Goal: Information Seeking & Learning: Learn about a topic

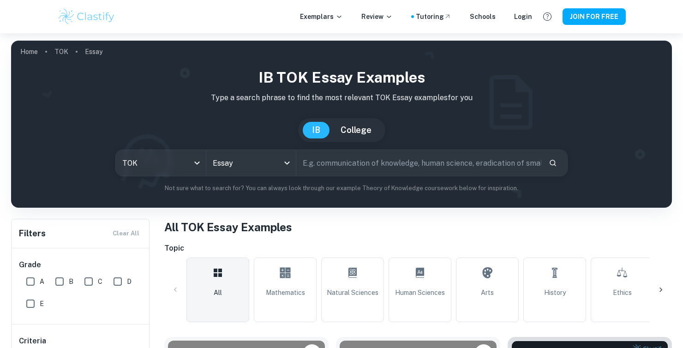
scroll to position [247, 0]
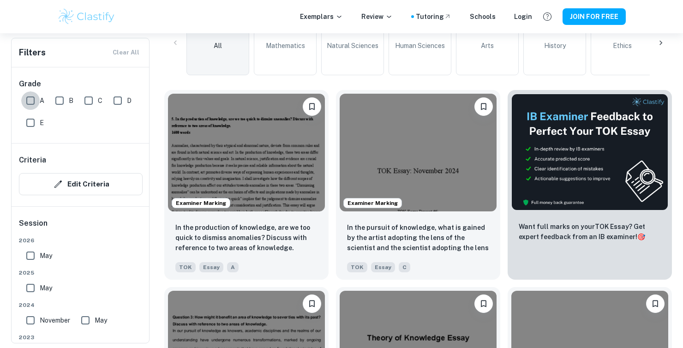
click at [30, 98] on input "A" at bounding box center [30, 100] width 18 height 18
checkbox input "true"
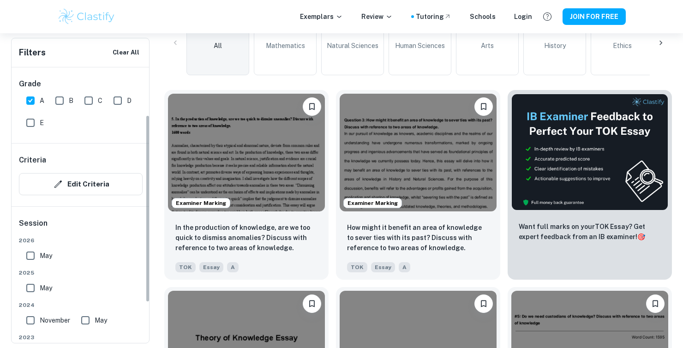
scroll to position [70, 0]
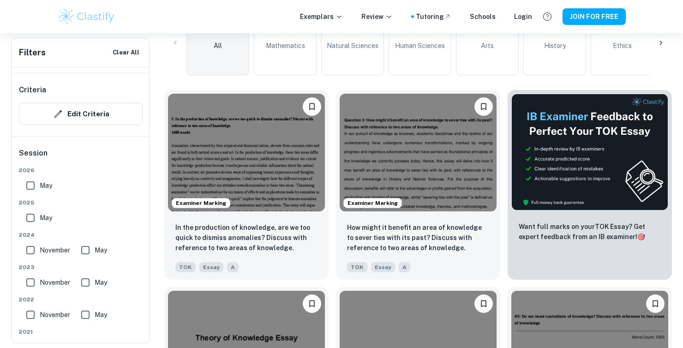
click at [30, 215] on input "May" at bounding box center [30, 217] width 18 height 18
checkbox input "true"
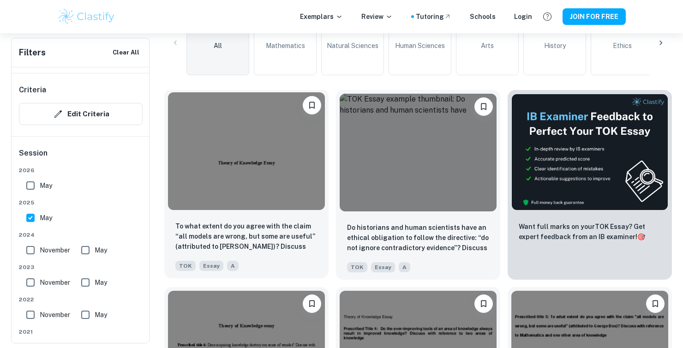
click at [257, 180] on img at bounding box center [246, 151] width 157 height 118
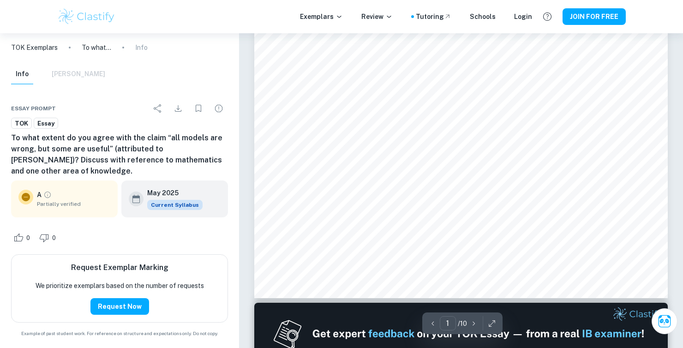
scroll to position [280, 0]
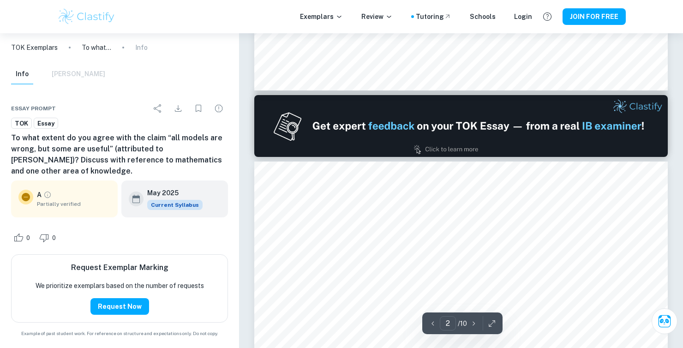
type input "1"
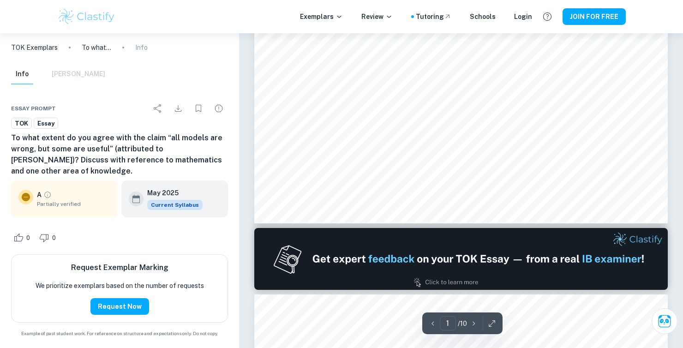
scroll to position [354, 0]
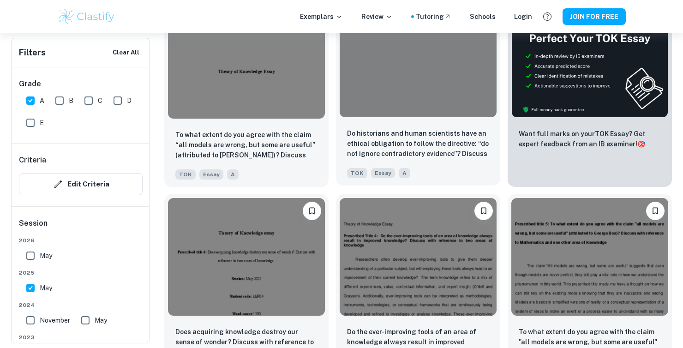
scroll to position [416, 0]
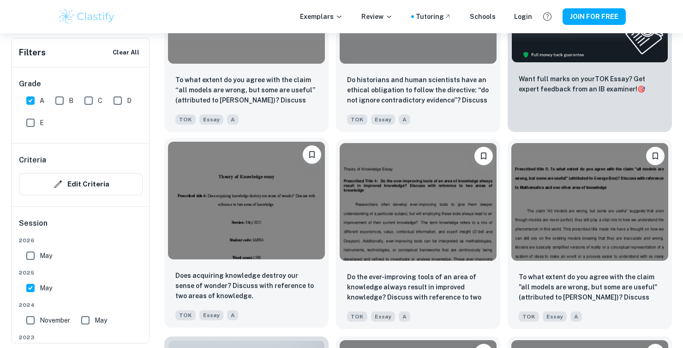
click at [239, 237] on img at bounding box center [246, 201] width 157 height 118
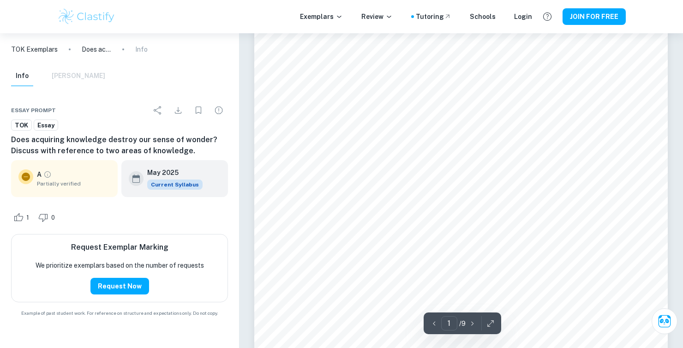
scroll to position [66, 0]
